Goal: Task Accomplishment & Management: Complete application form

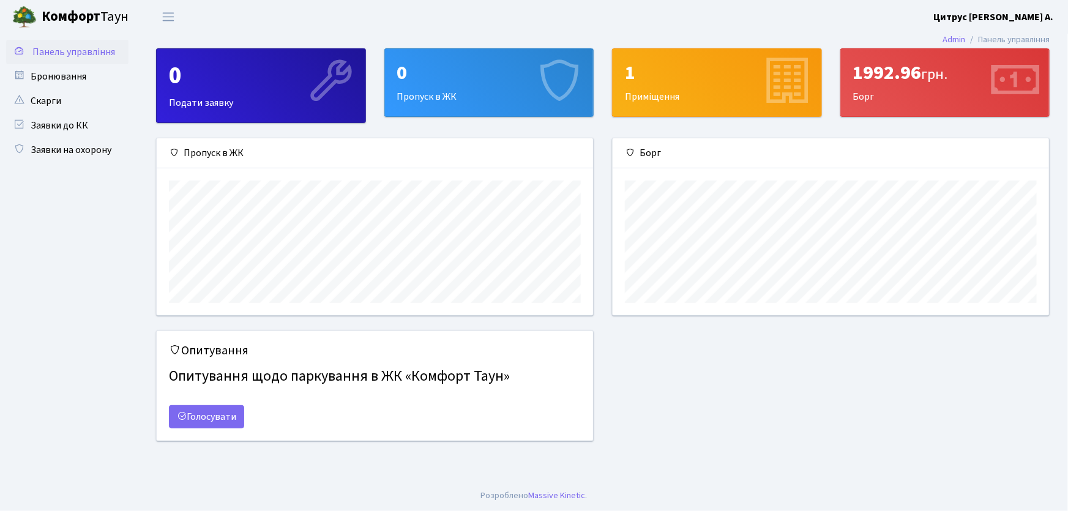
scroll to position [177, 436]
click at [86, 141] on link "Заявки на охорону" at bounding box center [67, 150] width 122 height 24
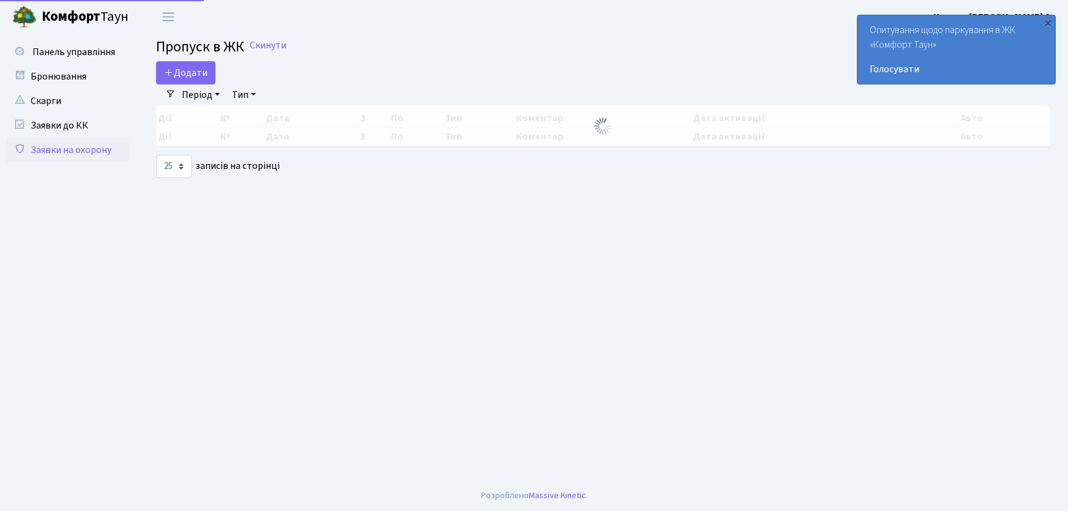
select select "25"
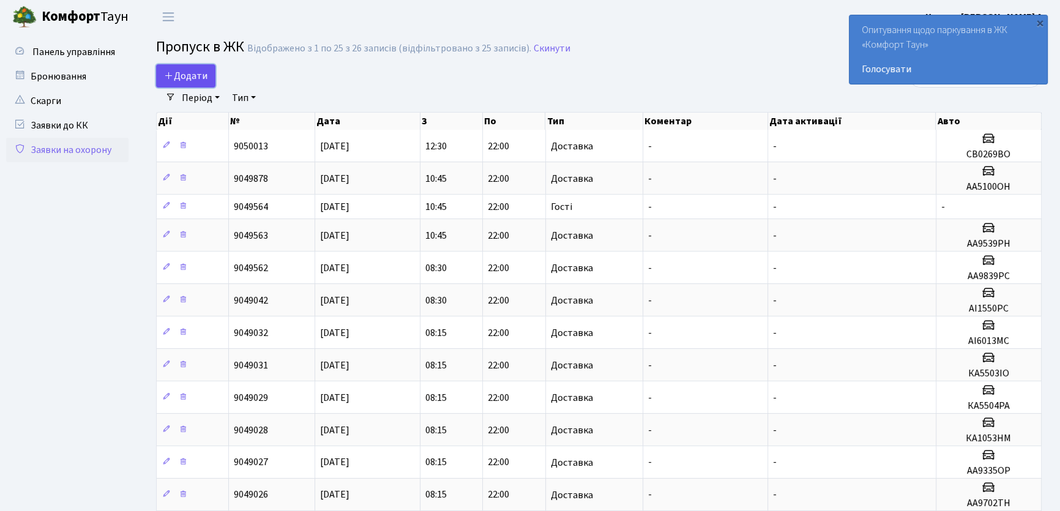
click at [203, 73] on span "Додати" at bounding box center [185, 75] width 43 height 13
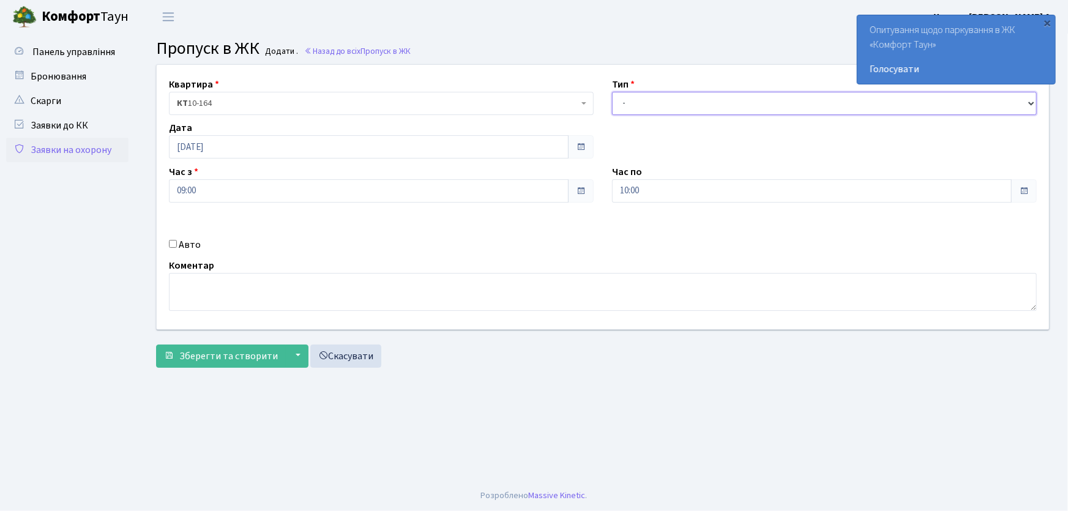
click at [671, 112] on select "- Доставка Таксі Гості Сервіс" at bounding box center [824, 103] width 425 height 23
select select "1"
click at [612, 92] on select "- Доставка Таксі Гості Сервіс" at bounding box center [824, 103] width 425 height 23
click at [591, 201] on div "Квартира <b>КТ</b>&nbsp;&nbsp;&nbsp;&nbsp;10-164 КТ 10-164 Тип - Доставка Таксі…" at bounding box center [602, 197] width 911 height 264
click at [156, 345] on button "Зберегти та створити" at bounding box center [221, 356] width 130 height 23
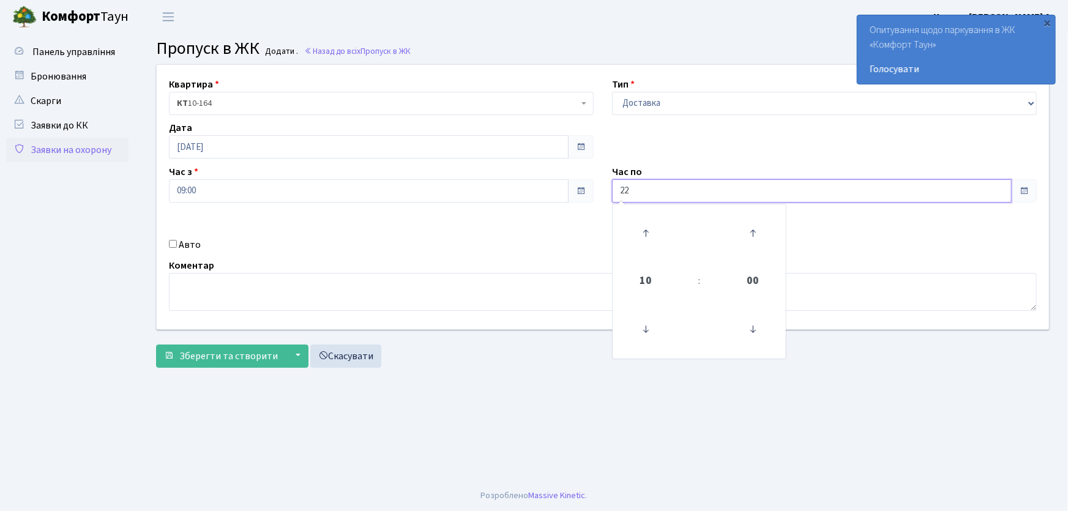
type input "22:00"
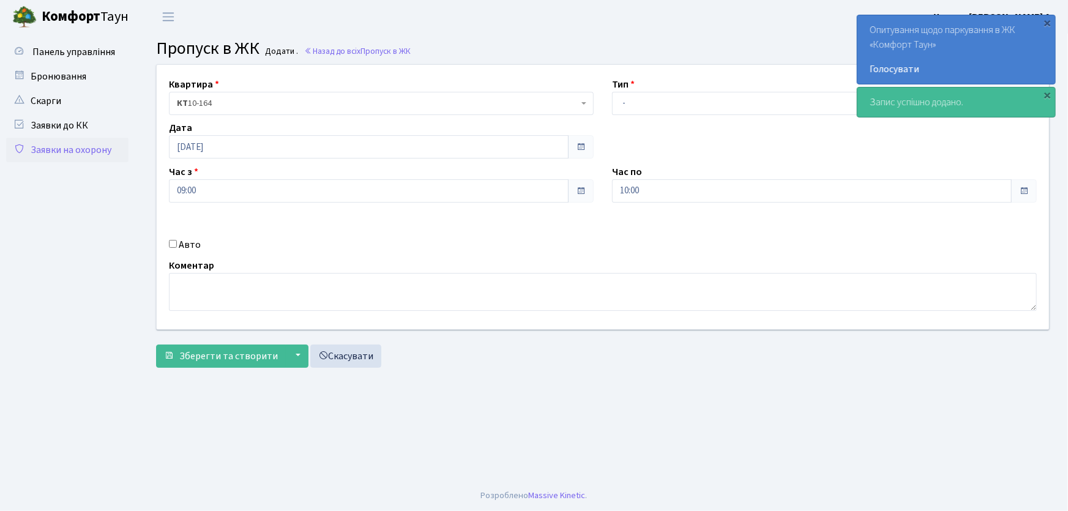
click at [174, 245] on input "Авто" at bounding box center [173, 244] width 8 height 8
checkbox input "true"
click at [72, 149] on link "Заявки на охорону" at bounding box center [67, 150] width 122 height 24
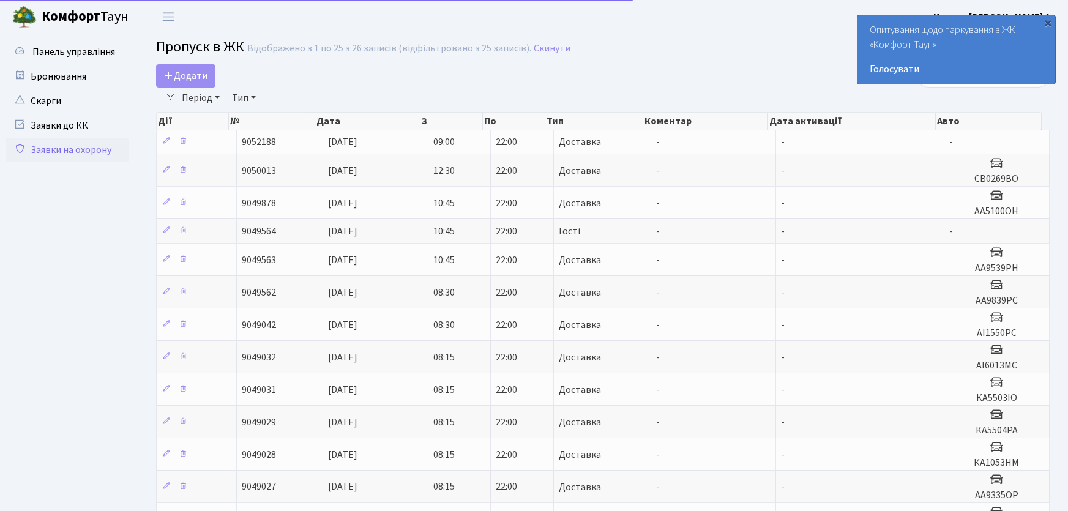
select select "25"
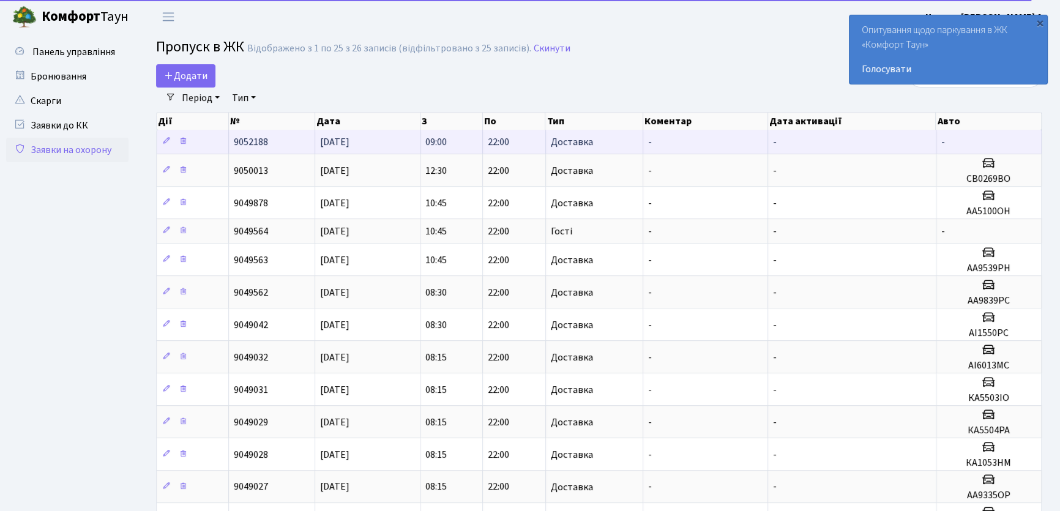
click at [369, 134] on td "[DATE]" at bounding box center [367, 142] width 105 height 24
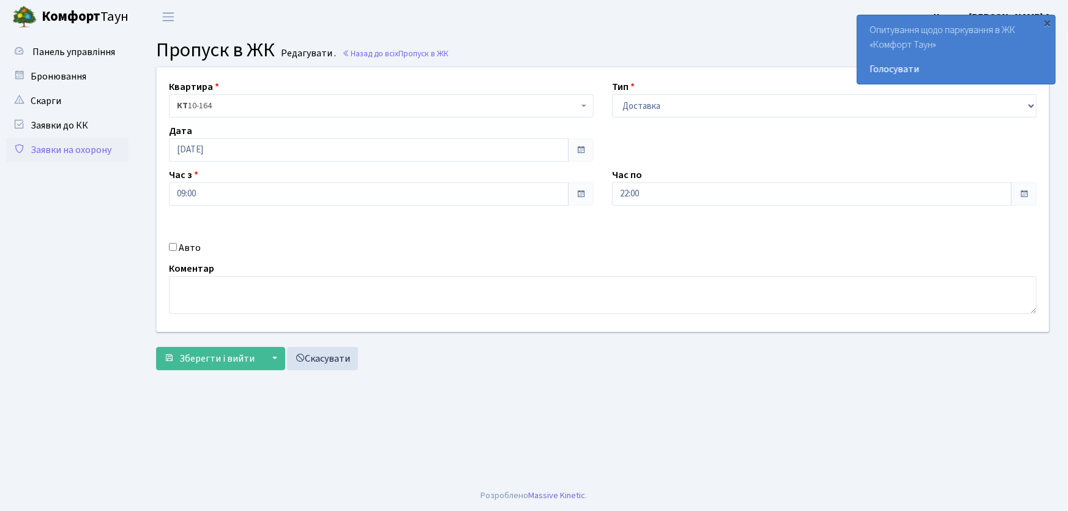
click at [171, 248] on input "Авто" at bounding box center [173, 247] width 8 height 8
checkbox input "true"
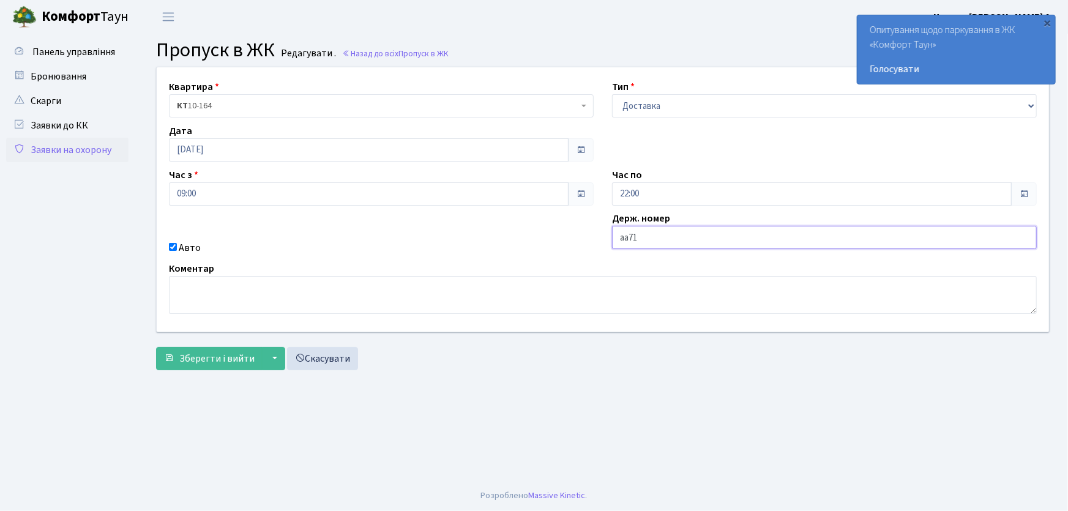
type input "АА7125УС"
click at [156, 347] on button "Зберегти і вийти" at bounding box center [209, 358] width 106 height 23
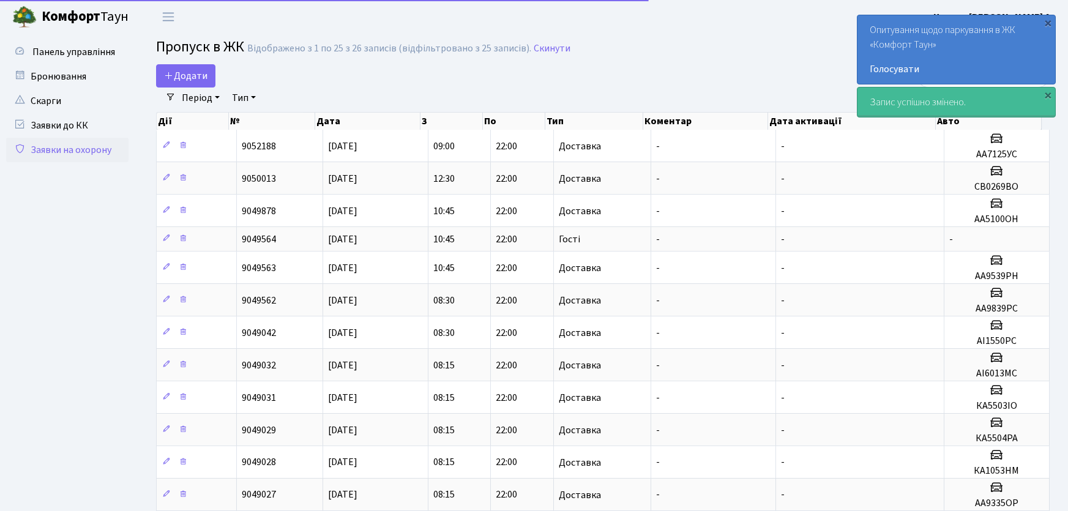
select select "25"
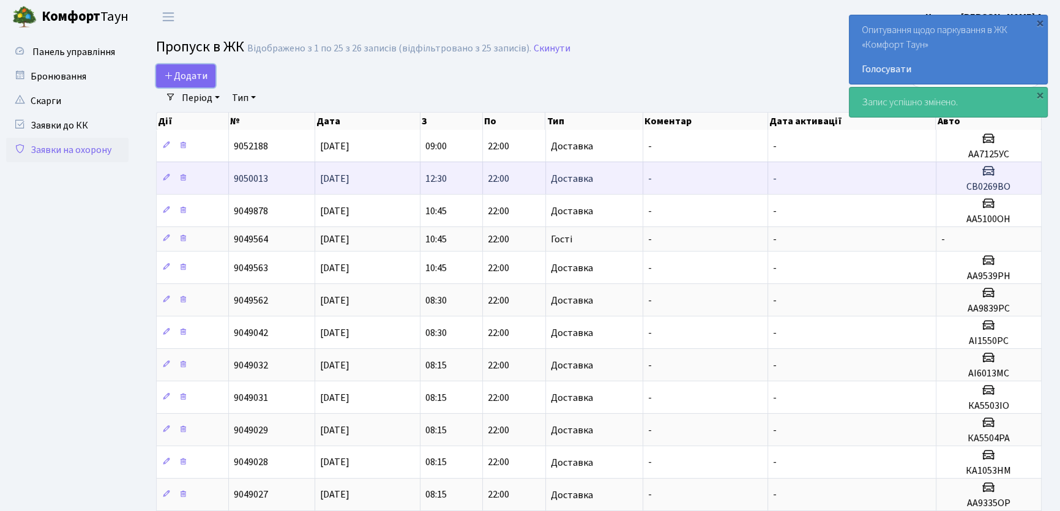
drag, startPoint x: 182, startPoint y: 80, endPoint x: 559, endPoint y: 162, distance: 386.3
click at [184, 80] on span "Додати" at bounding box center [185, 75] width 43 height 13
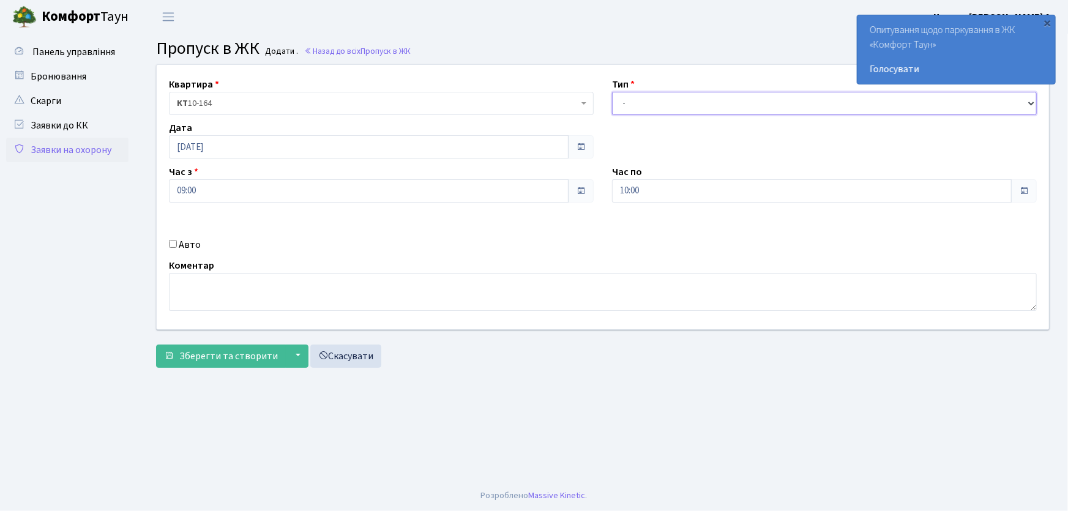
click at [650, 105] on select "- Доставка Таксі Гості Сервіс" at bounding box center [824, 103] width 425 height 23
select select "1"
click at [612, 92] on select "- Доставка Таксі Гості Сервіс" at bounding box center [824, 103] width 425 height 23
drag, startPoint x: 651, startPoint y: 189, endPoint x: 573, endPoint y: 195, distance: 78.5
click at [578, 193] on div "Квартира <b>КТ</b>&nbsp;&nbsp;&nbsp;&nbsp;10-164 КТ 10-164 Тип - Доставка Таксі…" at bounding box center [602, 197] width 911 height 264
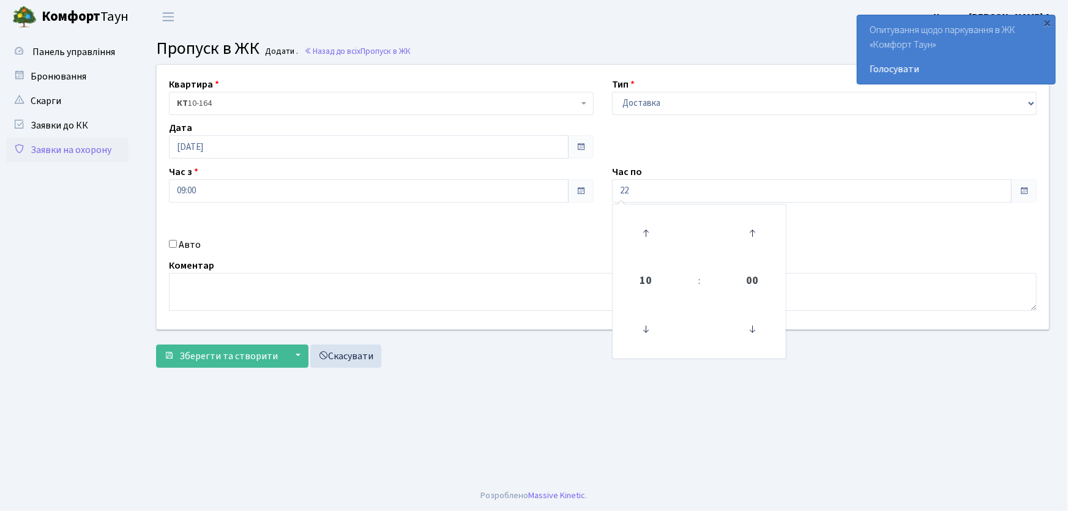
type input "22:00"
drag, startPoint x: 170, startPoint y: 242, endPoint x: 174, endPoint y: 247, distance: 6.9
click at [170, 243] on input "Авто" at bounding box center [173, 244] width 8 height 8
checkbox input "true"
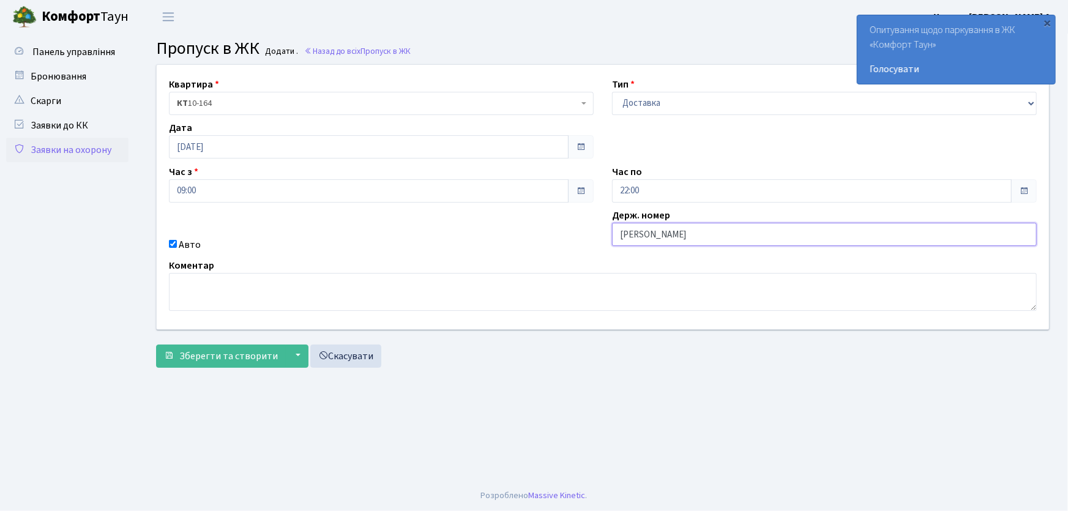
type input "АА7516PI"
click at [156, 345] on button "Зберегти та створити" at bounding box center [221, 356] width 130 height 23
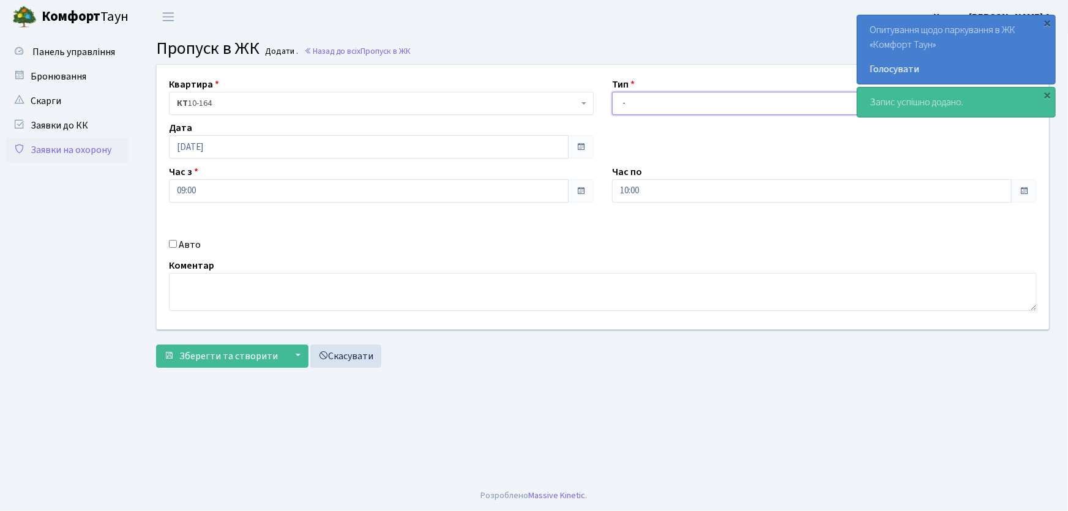
click at [636, 110] on select "- Доставка Таксі Гості Сервіс" at bounding box center [824, 103] width 425 height 23
select select "1"
click at [612, 92] on select "- Доставка Таксі Гості Сервіс" at bounding box center [824, 103] width 425 height 23
drag, startPoint x: 657, startPoint y: 184, endPoint x: 576, endPoint y: 195, distance: 81.5
click at [578, 193] on div "Квартира <b>КТ</b>&nbsp;&nbsp;&nbsp;&nbsp;10-164 КТ 10-164 Тип - Доставка Таксі…" at bounding box center [602, 197] width 911 height 264
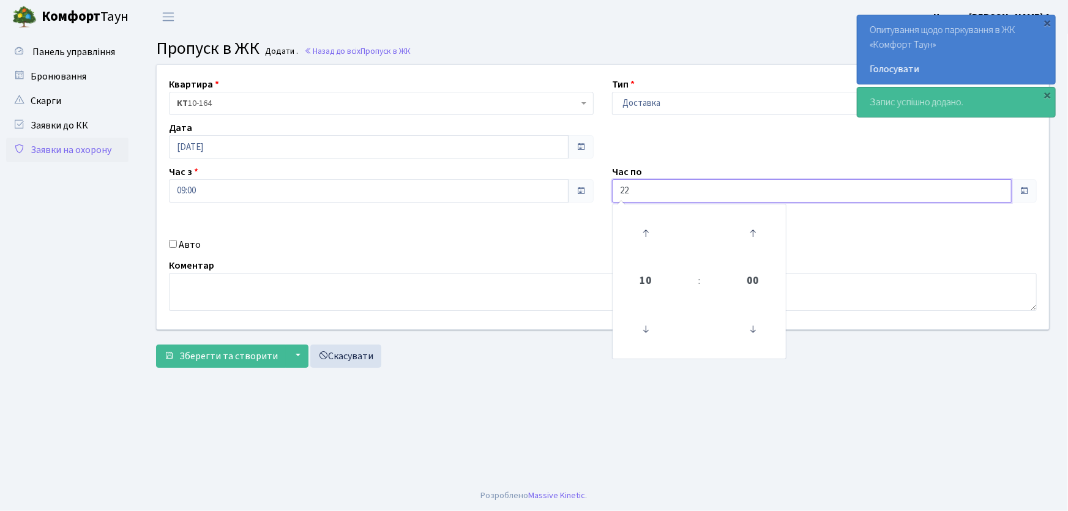
click at [156, 345] on button "Зберегти та створити" at bounding box center [221, 356] width 130 height 23
type input "22:00"
click at [102, 154] on link "Заявки на охорону" at bounding box center [67, 150] width 122 height 24
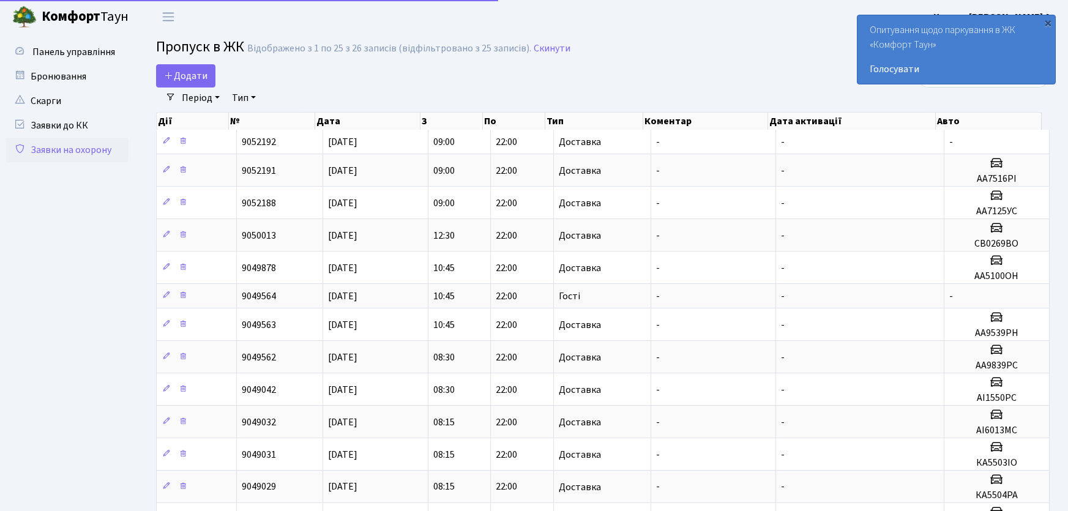
select select "25"
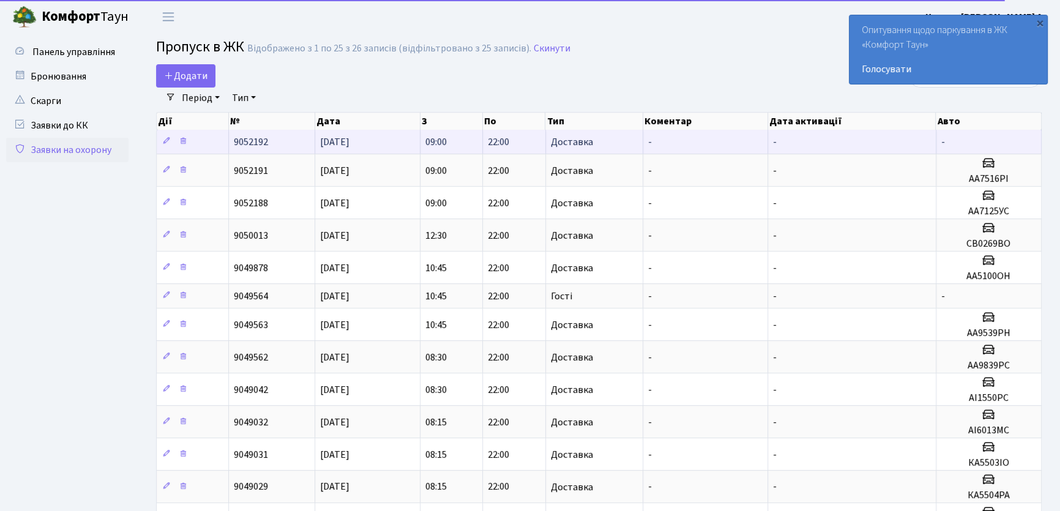
click at [261, 140] on span "9052192" at bounding box center [251, 141] width 34 height 13
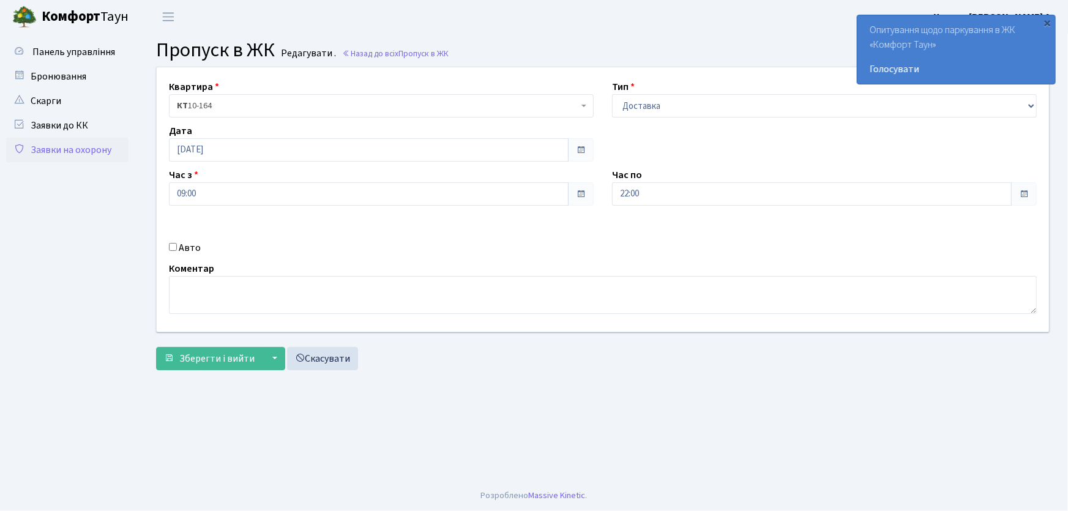
click at [173, 244] on input "Авто" at bounding box center [173, 247] width 8 height 8
checkbox input "true"
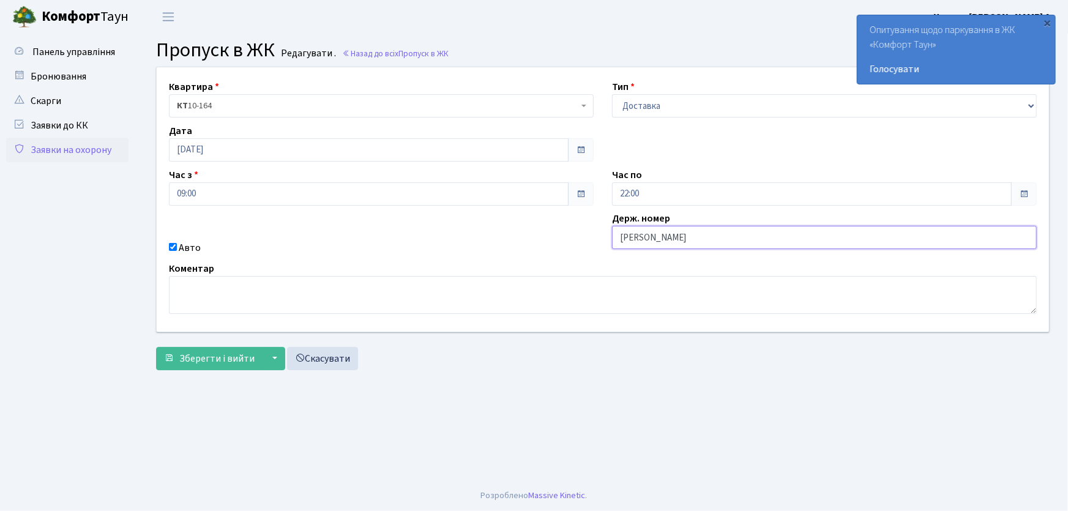
type input "АА7563ІО"
click at [156, 347] on button "Зберегти і вийти" at bounding box center [209, 358] width 106 height 23
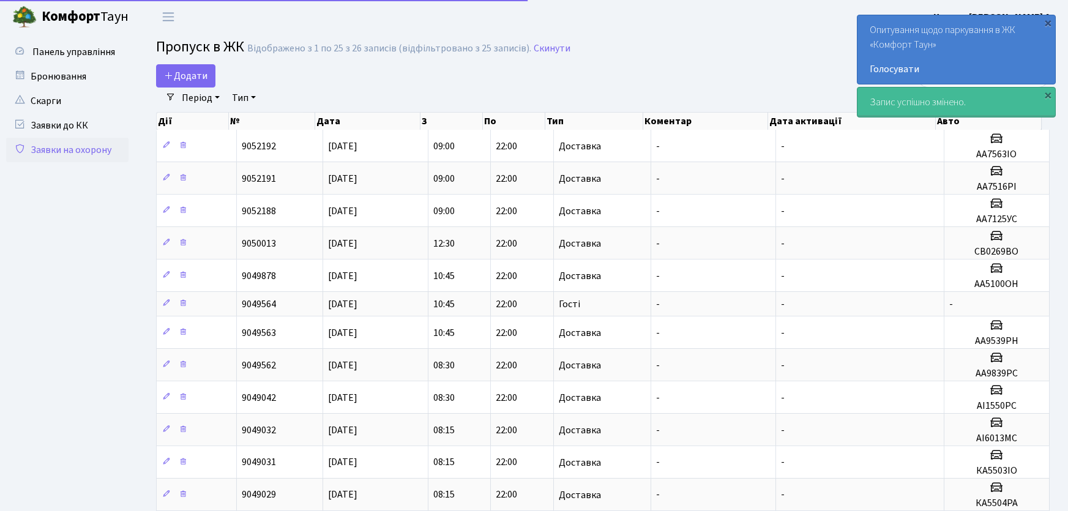
select select "25"
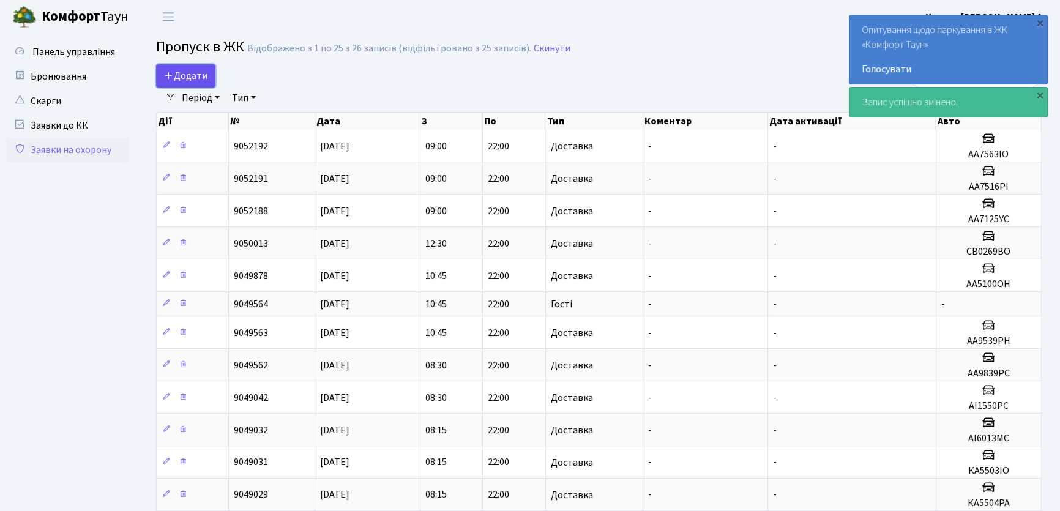
click at [184, 72] on span "Додати" at bounding box center [185, 75] width 43 height 13
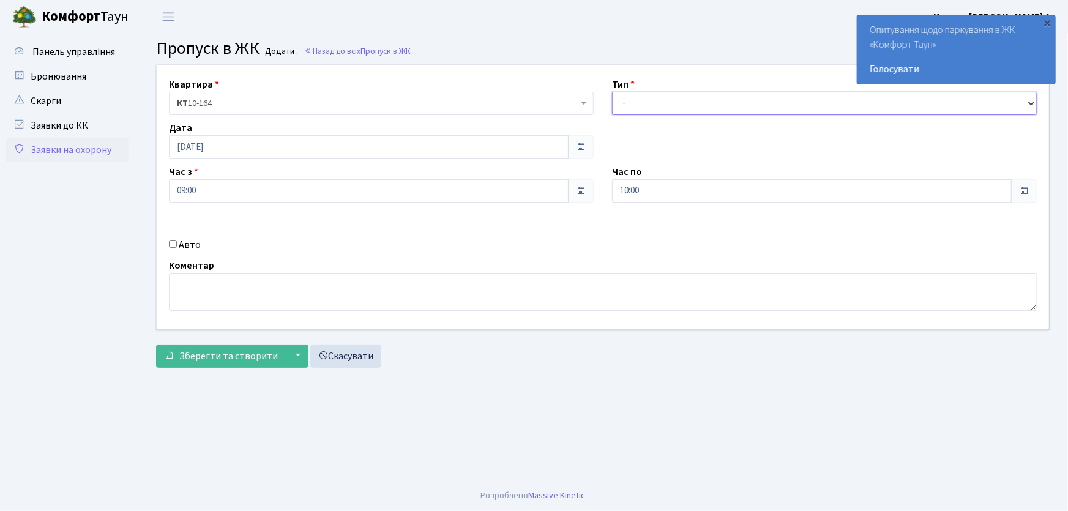
click at [617, 112] on select "- Доставка Таксі Гості Сервіс" at bounding box center [824, 103] width 425 height 23
select select "1"
click at [612, 92] on select "- Доставка Таксі Гості Сервіс" at bounding box center [824, 103] width 425 height 23
drag, startPoint x: 633, startPoint y: 196, endPoint x: 595, endPoint y: 204, distance: 38.3
click at [603, 202] on div "Час по 10:00 10 : 00 00 01 02 03 04 05 06 07 08 09 10 11 12 13 14 15 16 17 18 1…" at bounding box center [824, 184] width 443 height 38
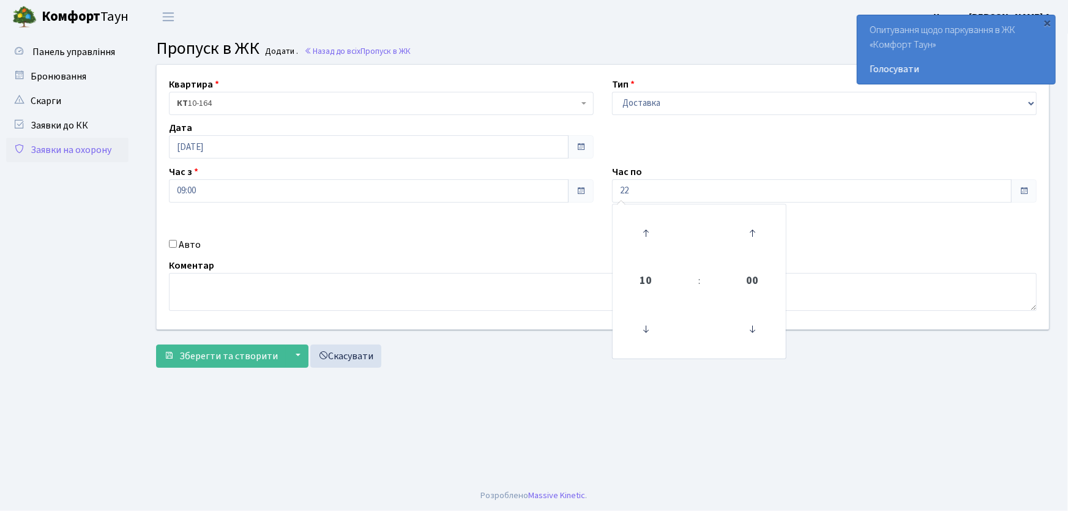
type input "22:00"
drag, startPoint x: 173, startPoint y: 242, endPoint x: 190, endPoint y: 249, distance: 18.4
click at [173, 243] on input "Авто" at bounding box center [173, 244] width 8 height 8
checkbox input "true"
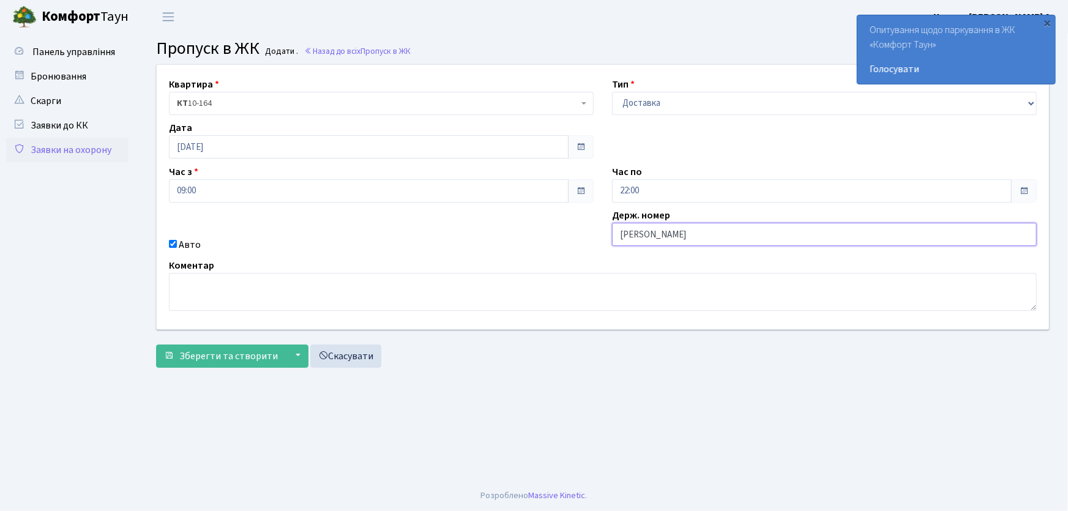
type input "АА9335ОР"
click at [156, 345] on button "Зберегти та створити" at bounding box center [221, 356] width 130 height 23
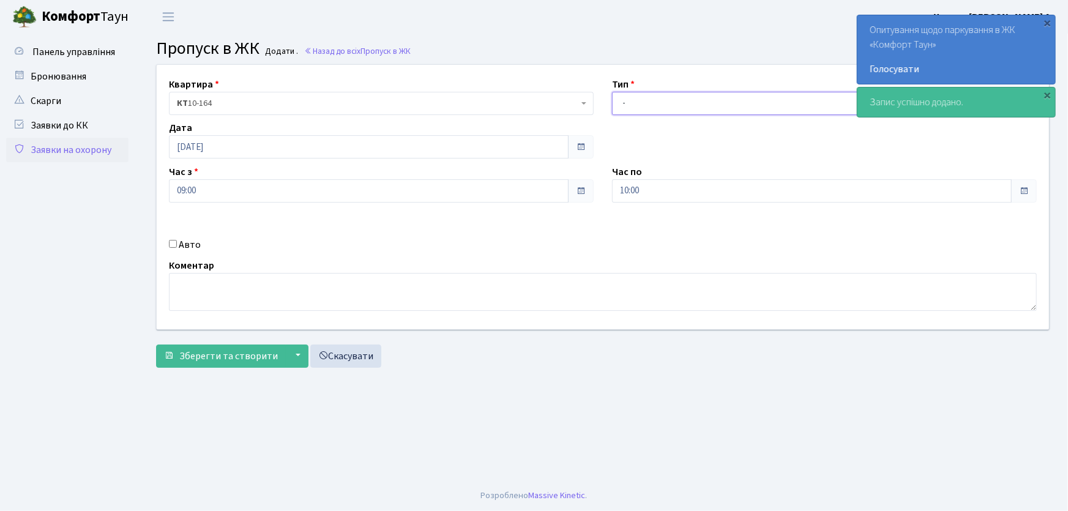
drag, startPoint x: 640, startPoint y: 100, endPoint x: 641, endPoint y: 110, distance: 10.0
click at [640, 102] on select "- Доставка Таксі Гості Сервіс" at bounding box center [824, 103] width 425 height 23
select select "1"
click at [612, 92] on select "- Доставка Таксі Гості Сервіс" at bounding box center [824, 103] width 425 height 23
drag, startPoint x: 661, startPoint y: 196, endPoint x: 583, endPoint y: 208, distance: 79.3
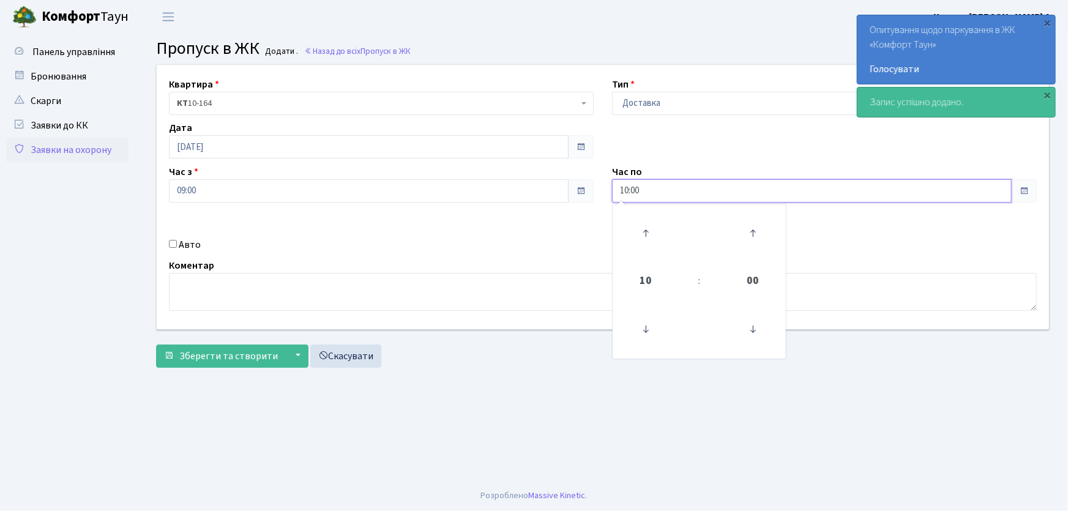
click at [586, 207] on div "Квартира <b>КТ</b>&nbsp;&nbsp;&nbsp;&nbsp;10-164 КТ 10-164 Тип - Доставка Таксі…" at bounding box center [602, 197] width 911 height 264
type input "22:00"
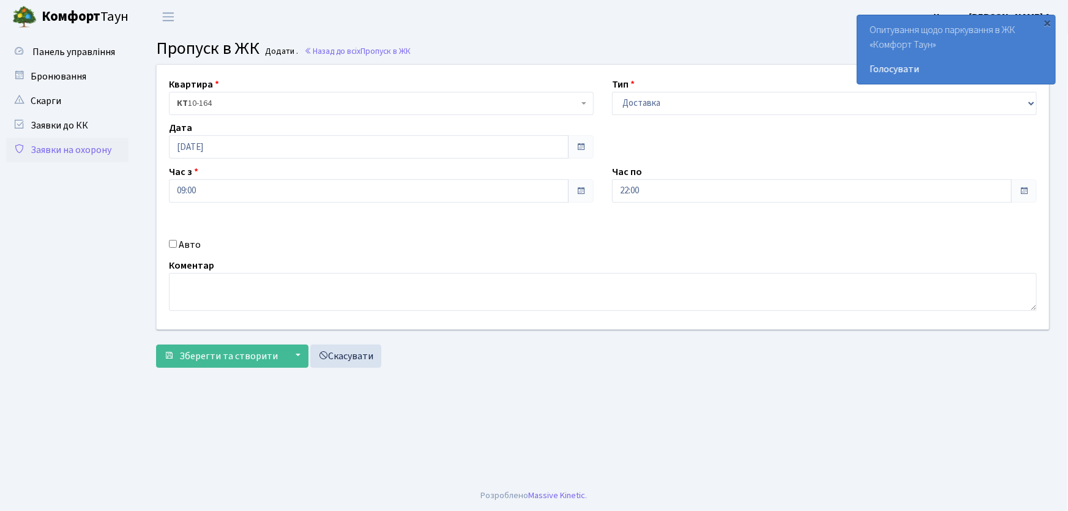
drag, startPoint x: 171, startPoint y: 246, endPoint x: 229, endPoint y: 248, distance: 57.6
click at [174, 245] on input "Авто" at bounding box center [173, 244] width 8 height 8
checkbox input "true"
type input "АА9702ТН"
click at [156, 345] on button "Зберегти та створити" at bounding box center [221, 356] width 130 height 23
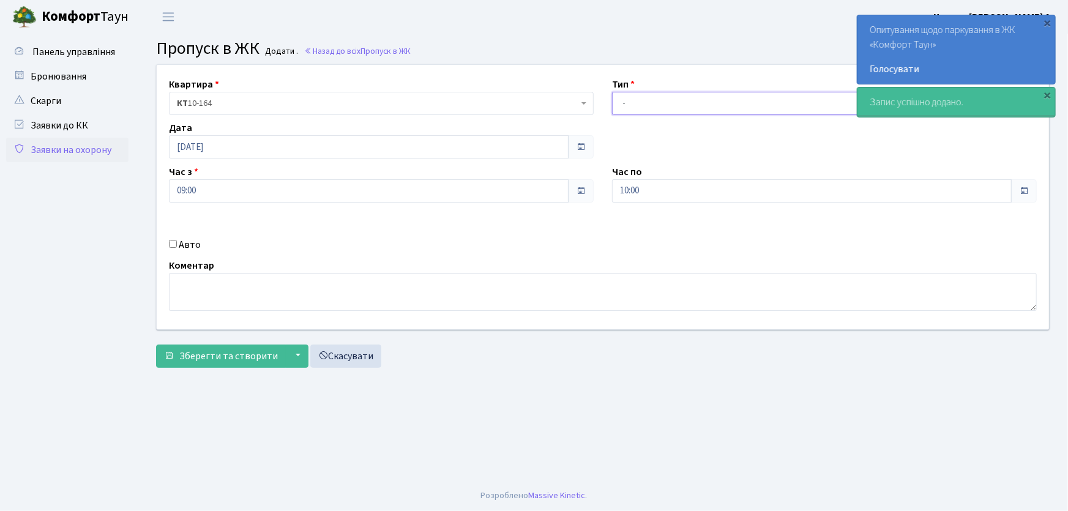
drag, startPoint x: 0, startPoint y: 0, endPoint x: 640, endPoint y: 103, distance: 648.5
click at [640, 103] on select "- Доставка Таксі Гості Сервіс" at bounding box center [824, 103] width 425 height 23
select select "1"
click at [612, 92] on select "- Доставка Таксі Гості Сервіс" at bounding box center [824, 103] width 425 height 23
drag, startPoint x: 605, startPoint y: 194, endPoint x: 581, endPoint y: 201, distance: 25.0
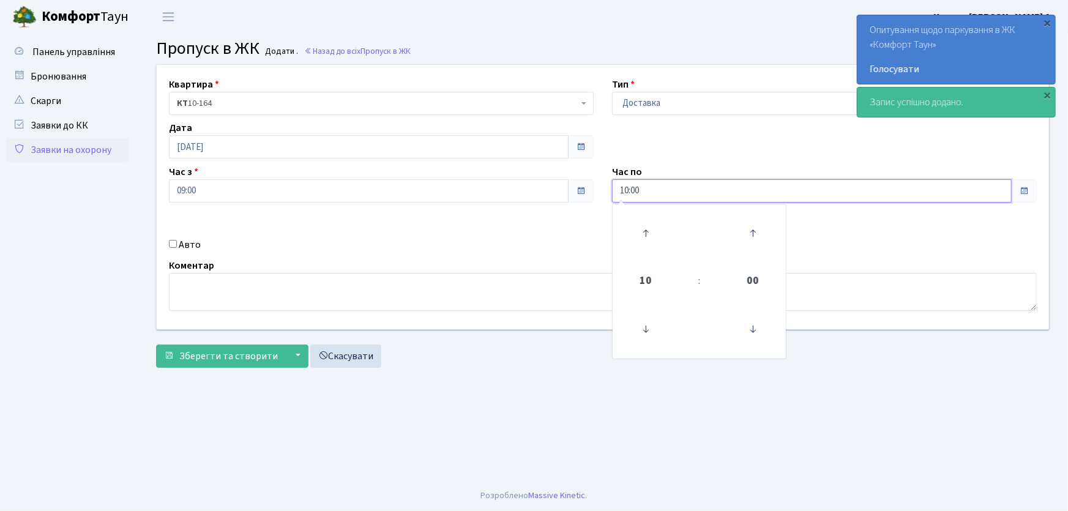
click at [584, 201] on div "Квартира <b>КТ</b>&nbsp;&nbsp;&nbsp;&nbsp;10-164 КТ 10-164 Тип - Доставка Таксі…" at bounding box center [602, 197] width 911 height 264
click at [156, 345] on button "Зберегти та створити" at bounding box center [221, 356] width 130 height 23
type input "22:00"
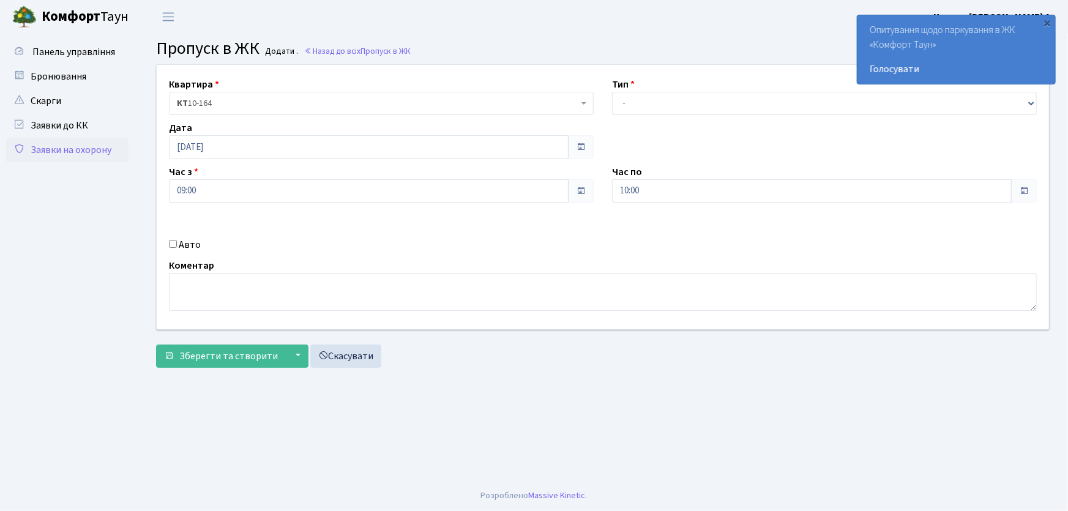
click at [102, 159] on link "Заявки на охорону" at bounding box center [67, 150] width 122 height 24
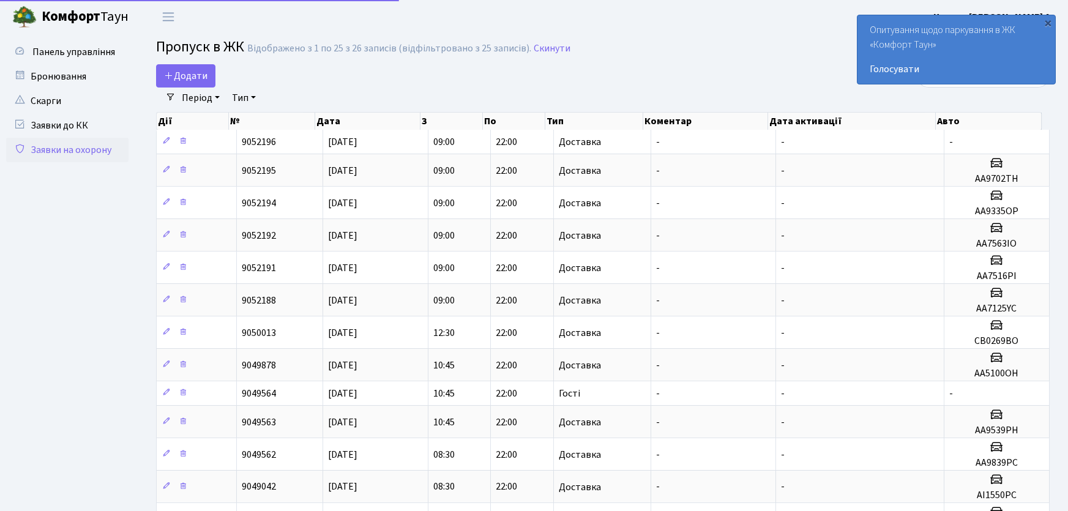
select select "25"
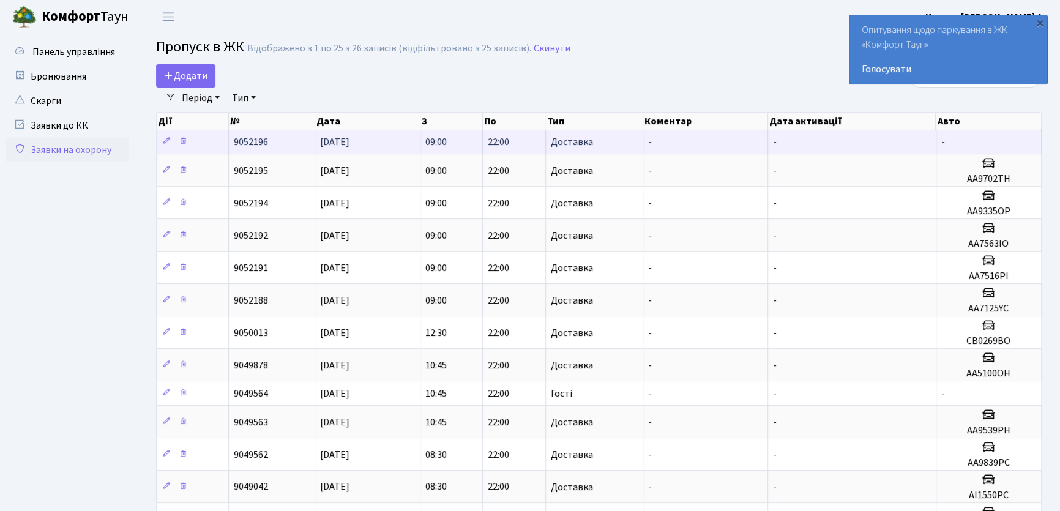
click at [384, 141] on td "[DATE]" at bounding box center [367, 142] width 105 height 24
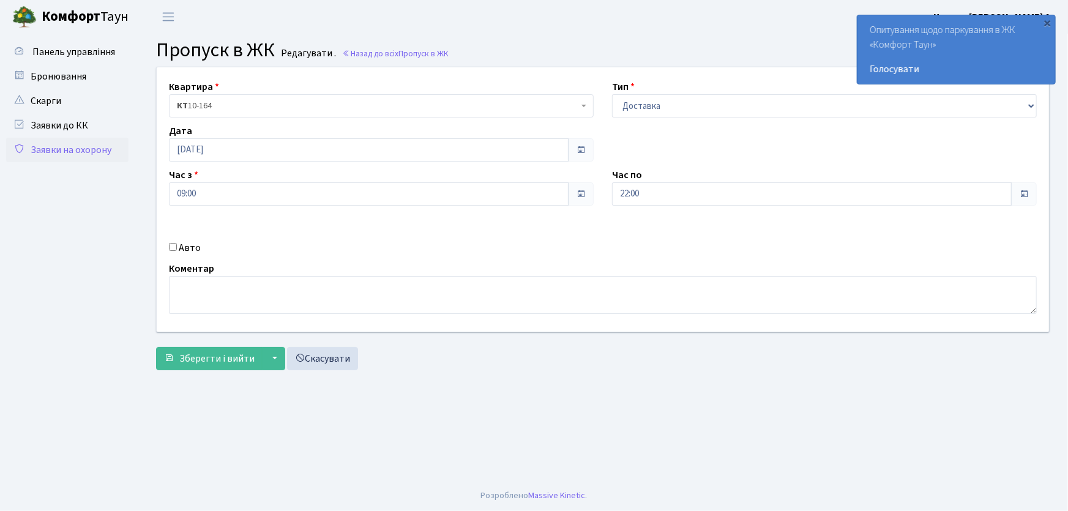
click at [173, 248] on input "Авто" at bounding box center [173, 247] width 8 height 8
checkbox input "true"
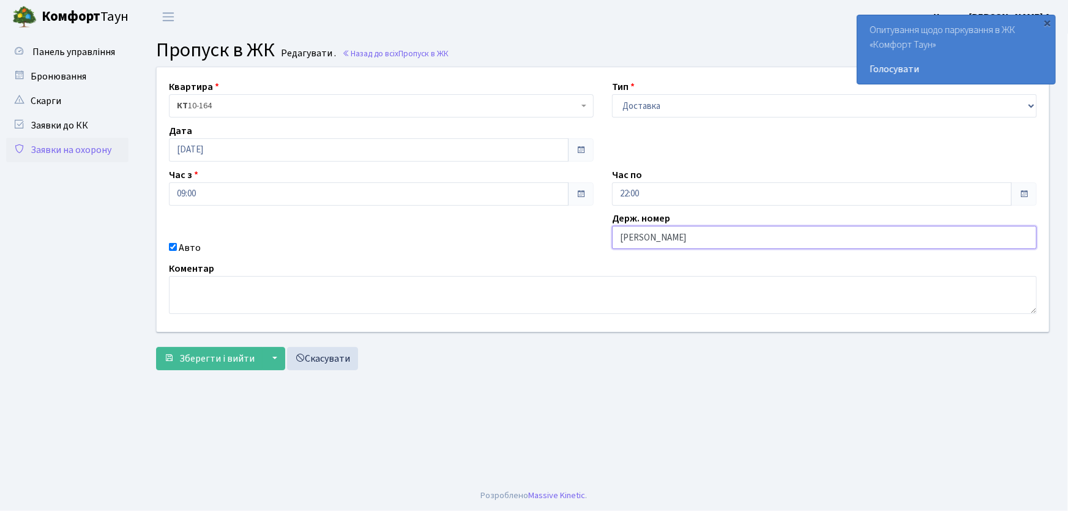
type input "АІ1550РС"
click at [156, 347] on button "Зберегти і вийти" at bounding box center [209, 358] width 106 height 23
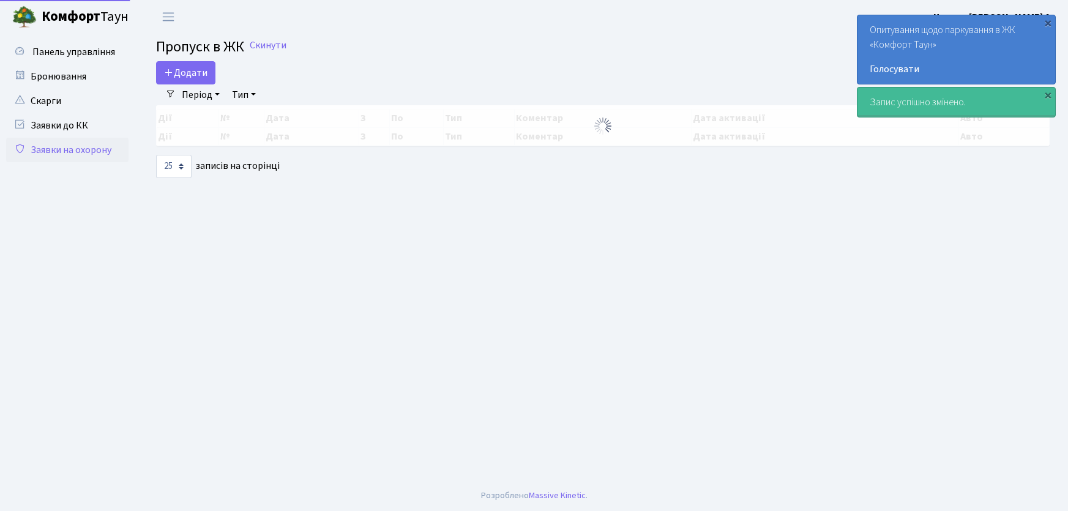
select select "25"
